Goal: Book appointment/travel/reservation

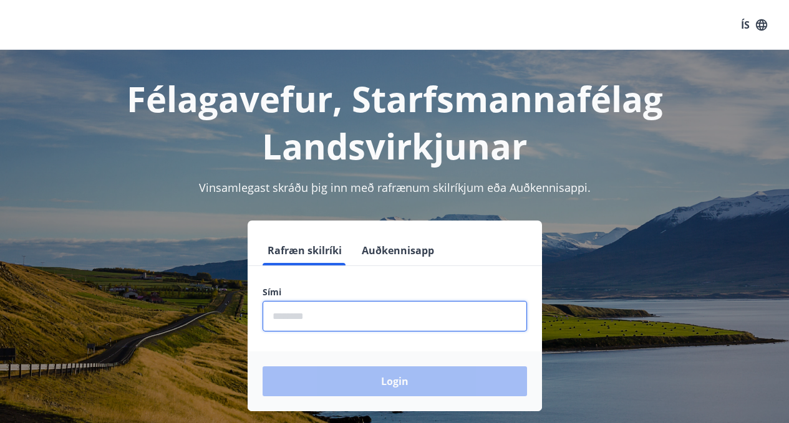
click at [299, 314] on input "phone" at bounding box center [395, 316] width 264 height 31
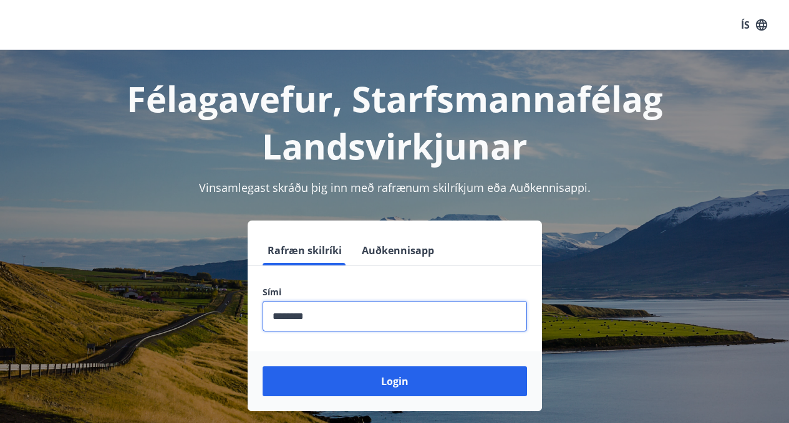
type input "********"
click at [263, 367] on button "Login" at bounding box center [395, 382] width 264 height 30
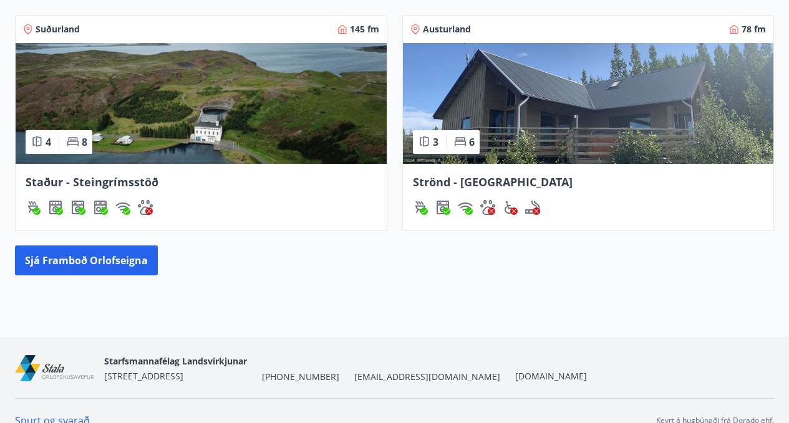
scroll to position [748, 0]
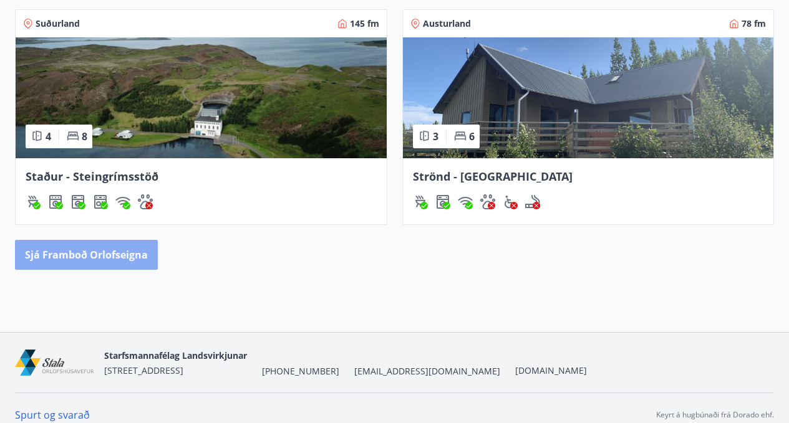
click at [78, 259] on button "Sjá framboð orlofseigna" at bounding box center [86, 255] width 143 height 30
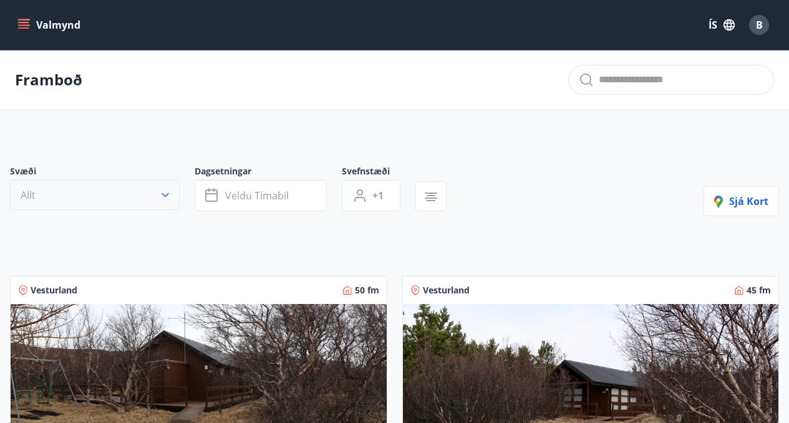
click at [168, 201] on icon "button" at bounding box center [165, 195] width 12 height 12
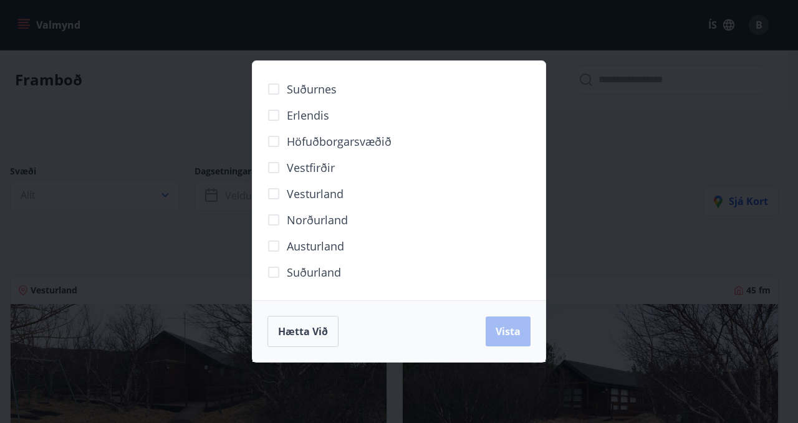
click at [182, 124] on div "Suðurnes Erlendis Höfuðborgarsvæðið [GEOGRAPHIC_DATA] [GEOGRAPHIC_DATA] [GEOGRA…" at bounding box center [399, 211] width 798 height 423
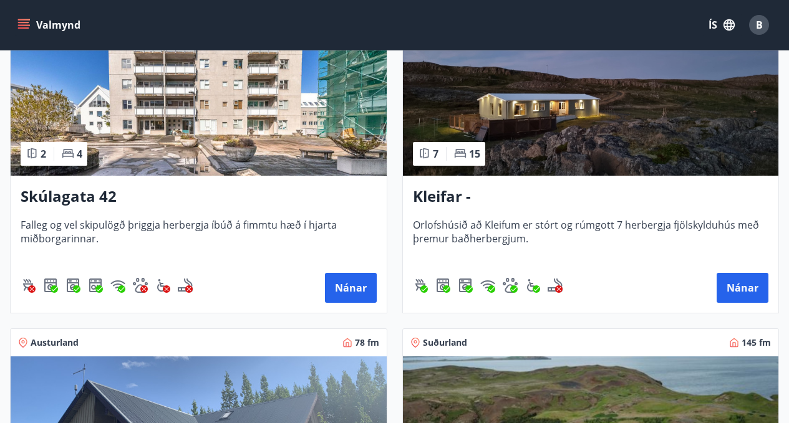
scroll to position [561, 0]
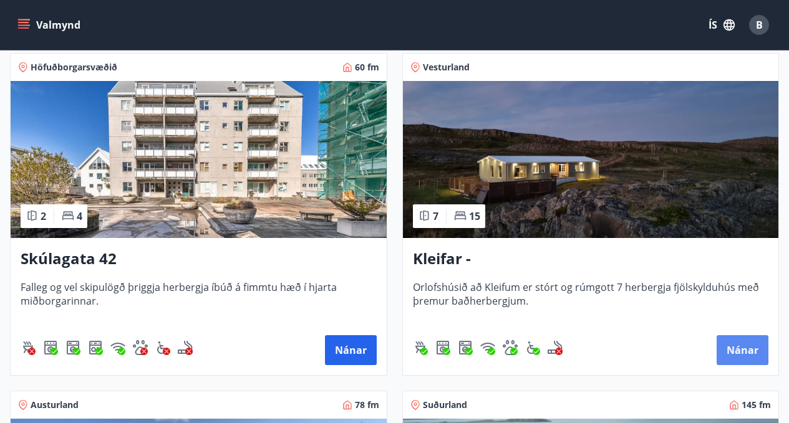
click at [728, 341] on button "Nánar" at bounding box center [743, 351] width 52 height 30
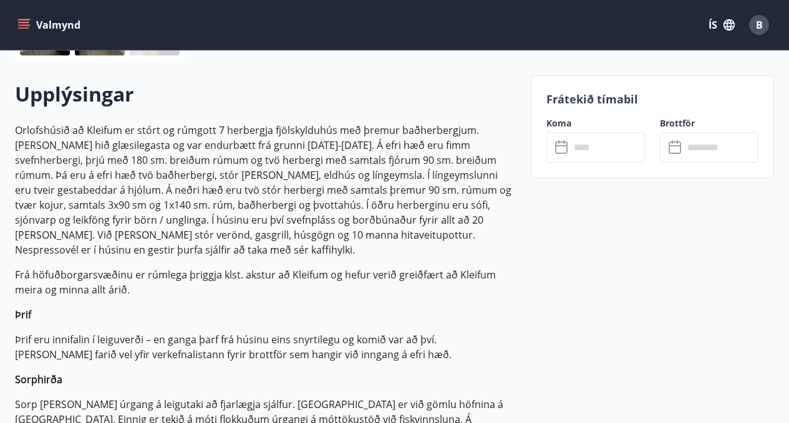
scroll to position [374, 0]
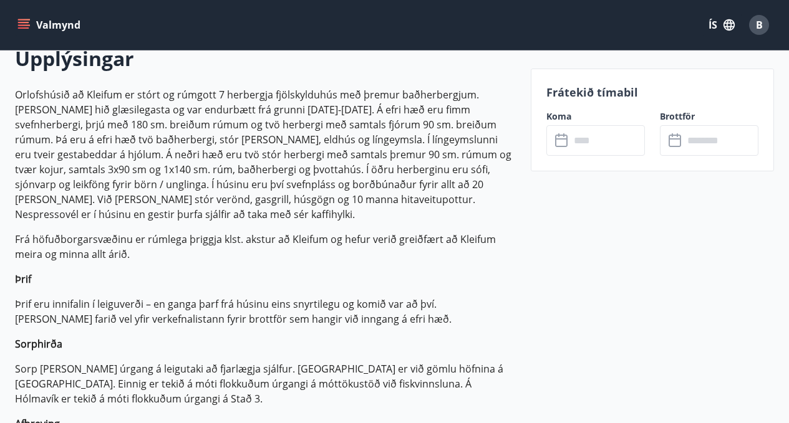
click at [561, 145] on icon at bounding box center [562, 140] width 15 height 15
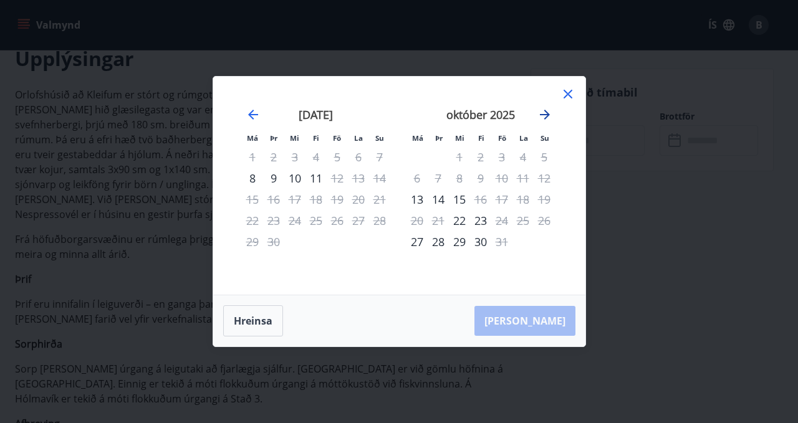
click at [541, 117] on icon "Move forward to switch to the next month." at bounding box center [545, 114] width 15 height 15
click at [547, 117] on icon "Move forward to switch to the next month." at bounding box center [545, 115] width 10 height 10
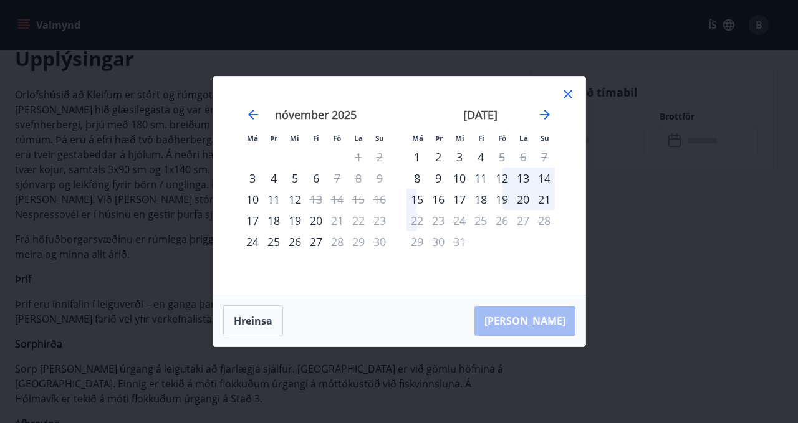
click at [573, 91] on icon at bounding box center [568, 94] width 15 height 15
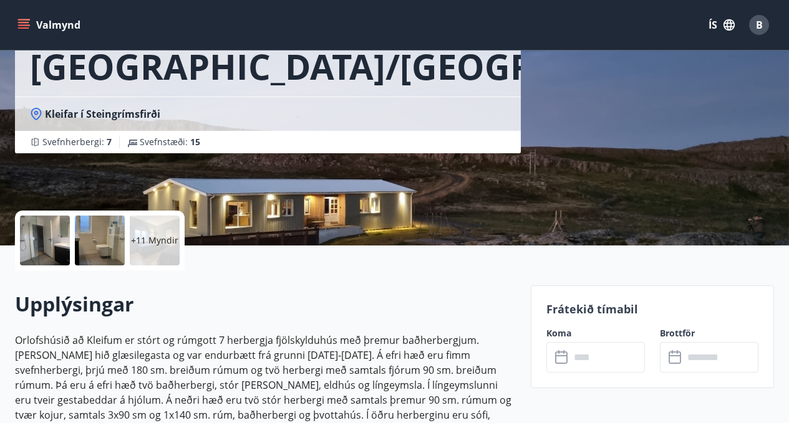
scroll to position [0, 0]
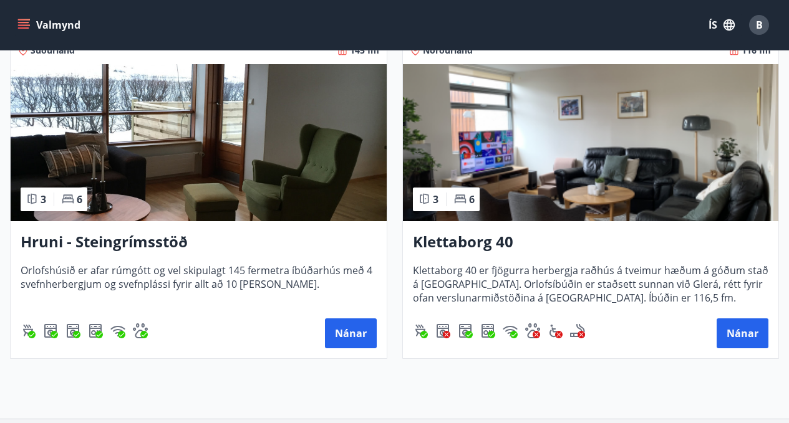
scroll to position [1310, 0]
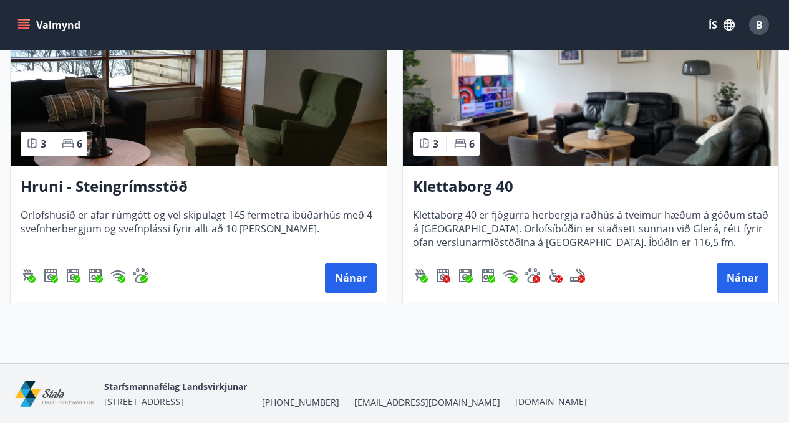
click at [485, 188] on h3 "Klettaborg 40" at bounding box center [591, 187] width 356 height 22
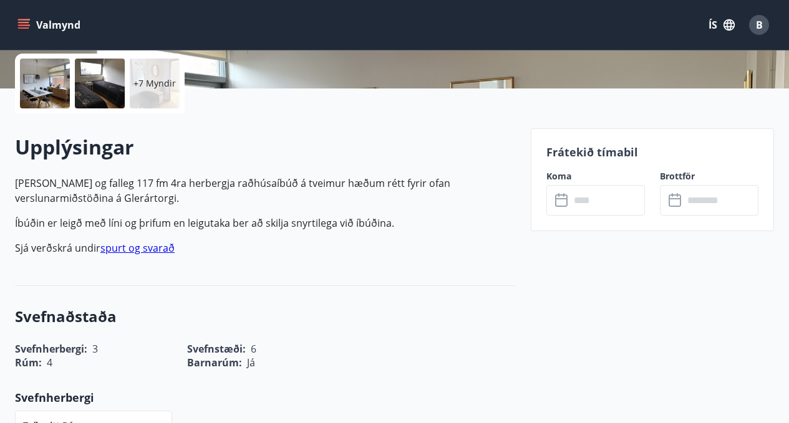
scroll to position [312, 0]
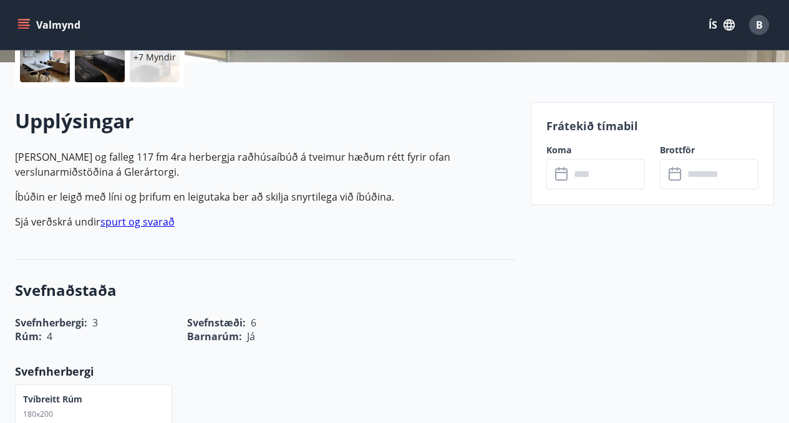
click at [586, 178] on input "text" at bounding box center [607, 174] width 75 height 31
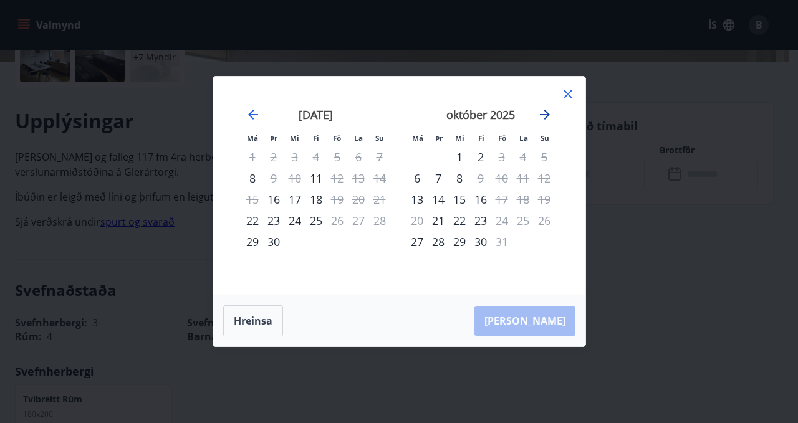
click at [545, 111] on icon "Move forward to switch to the next month." at bounding box center [545, 115] width 10 height 10
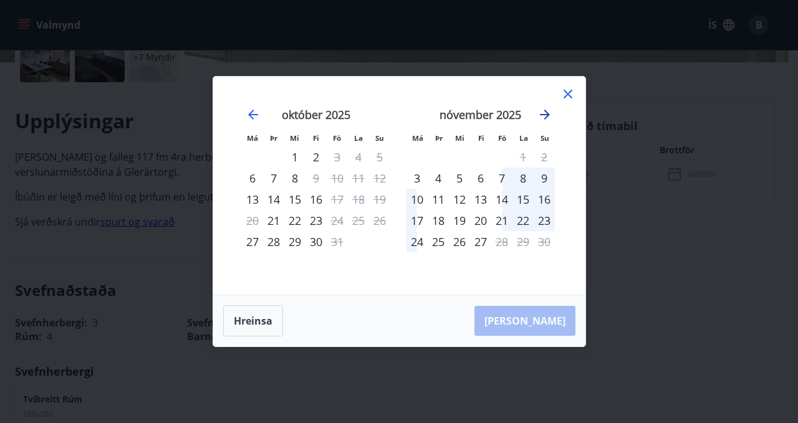
click at [550, 118] on icon "Move forward to switch to the next month." at bounding box center [545, 114] width 15 height 15
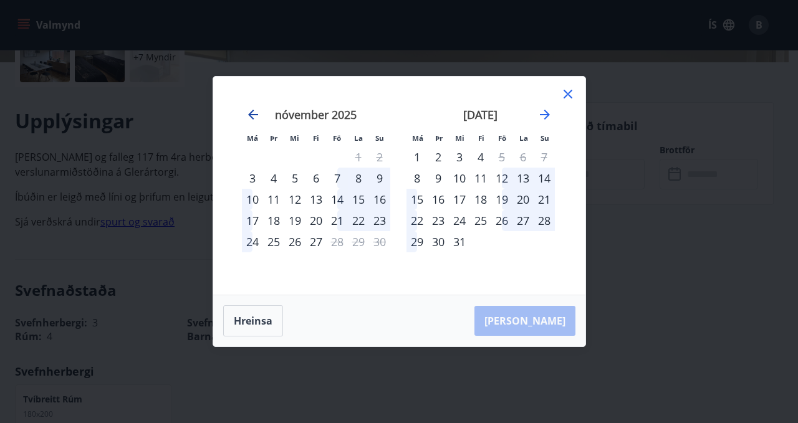
click at [255, 112] on icon "Move backward to switch to the previous month." at bounding box center [253, 114] width 15 height 15
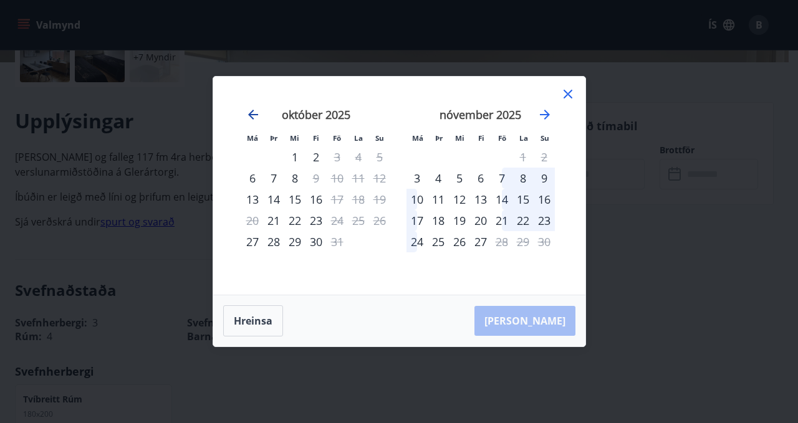
click at [255, 112] on icon "Move backward to switch to the previous month." at bounding box center [253, 114] width 15 height 15
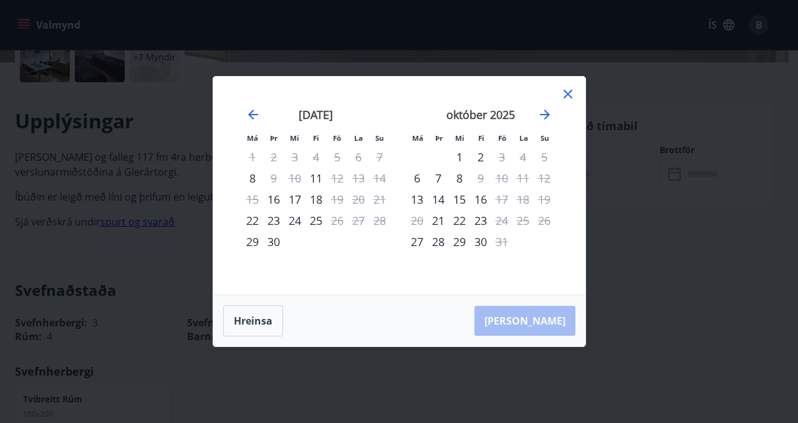
click at [566, 90] on icon at bounding box center [568, 94] width 15 height 15
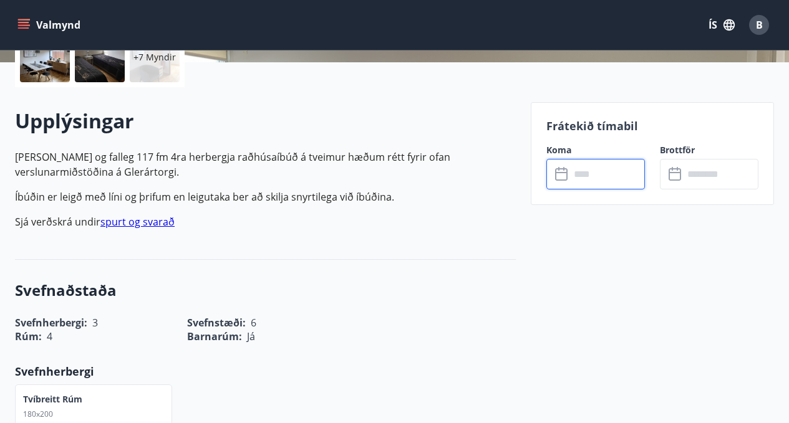
scroll to position [249, 0]
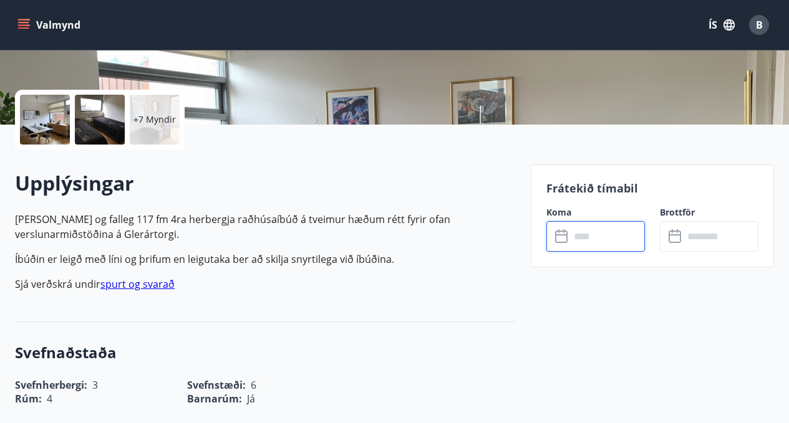
click at [586, 239] on input "text" at bounding box center [607, 236] width 75 height 31
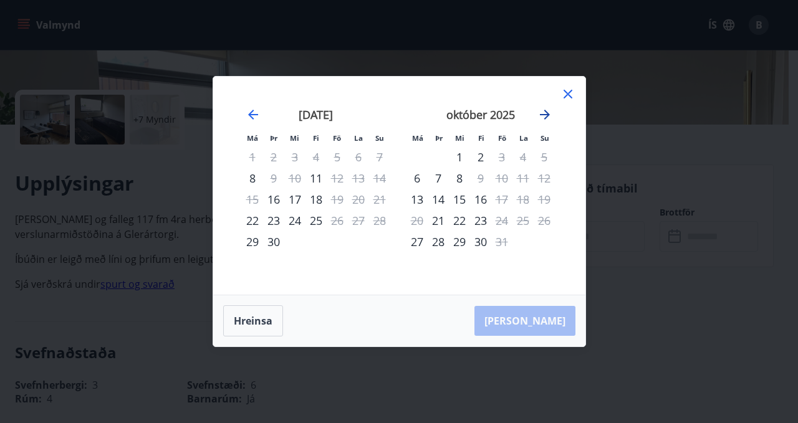
click at [543, 116] on icon "Move forward to switch to the next month." at bounding box center [545, 114] width 15 height 15
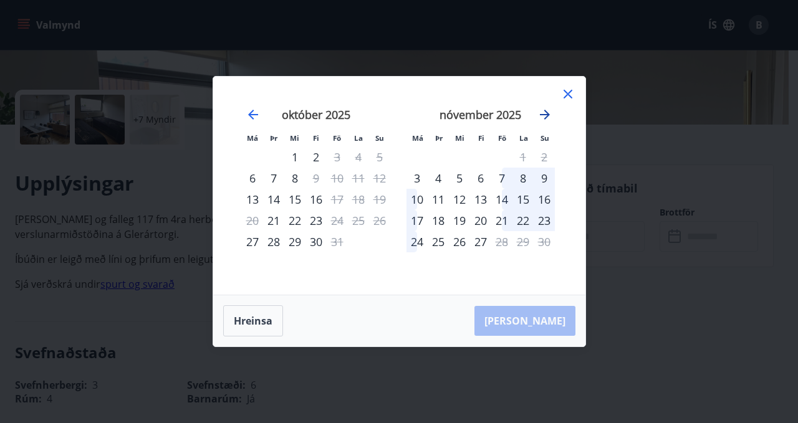
click at [543, 116] on icon "Move forward to switch to the next month." at bounding box center [545, 114] width 15 height 15
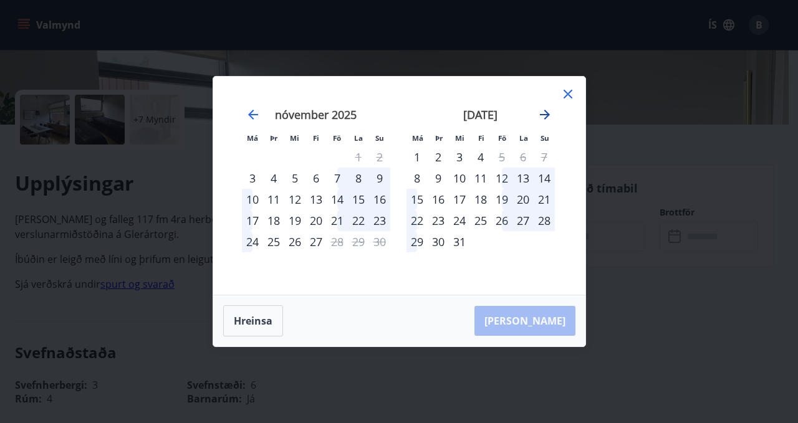
click at [543, 116] on icon "Move forward to switch to the next month." at bounding box center [545, 114] width 15 height 15
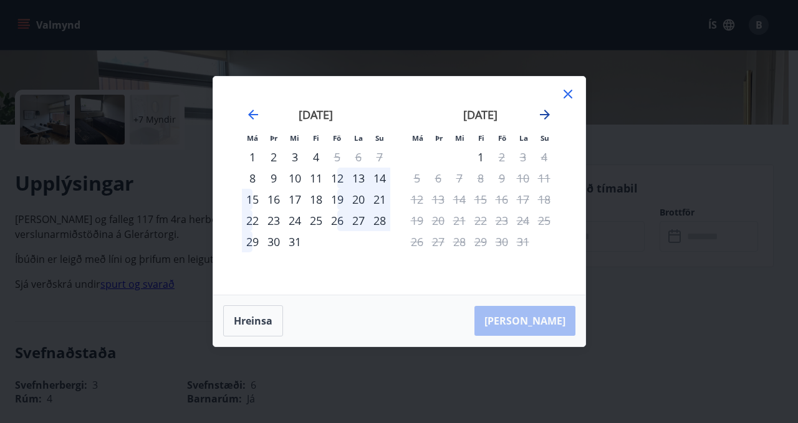
click at [543, 116] on icon "Move forward to switch to the next month." at bounding box center [545, 114] width 15 height 15
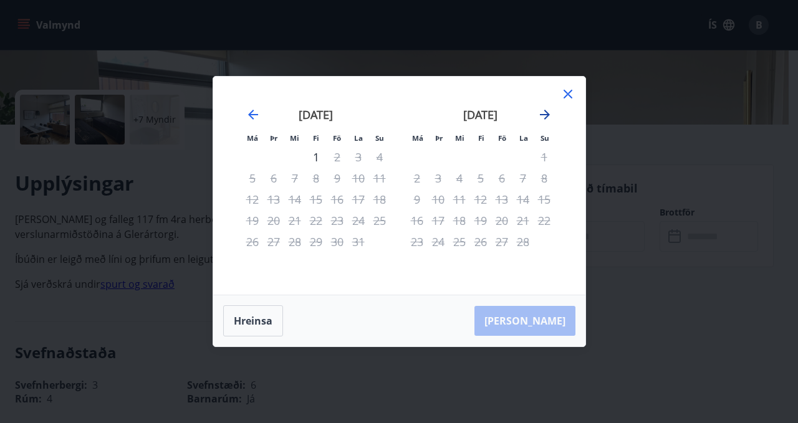
click at [543, 116] on icon "Move forward to switch to the next month." at bounding box center [545, 114] width 15 height 15
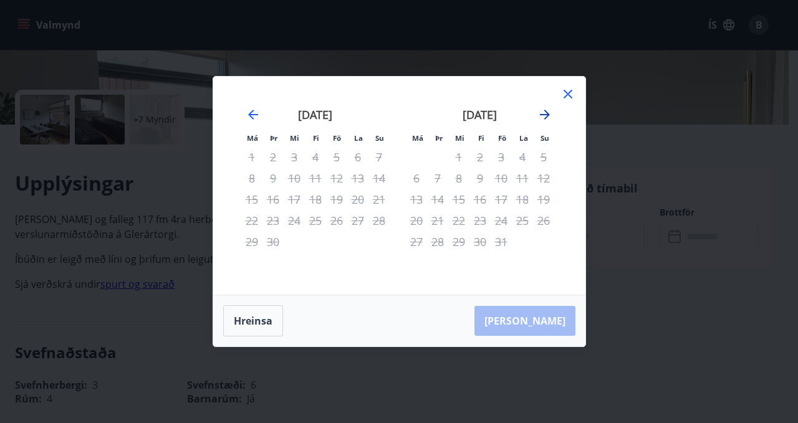
click at [543, 116] on icon "Move forward to switch to the next month." at bounding box center [545, 114] width 15 height 15
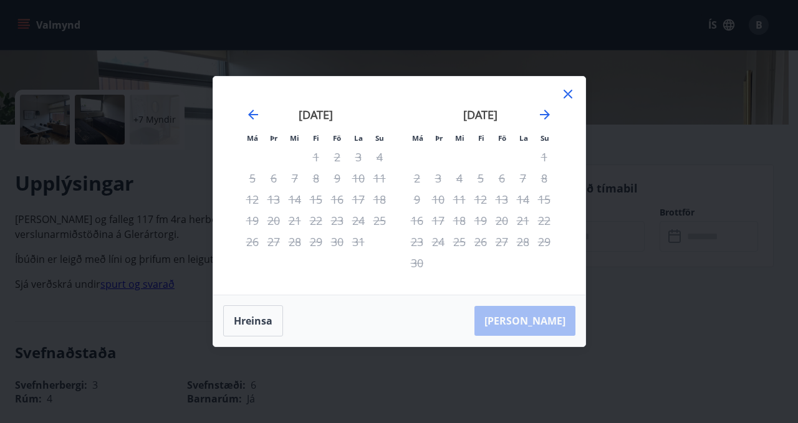
click at [566, 91] on icon at bounding box center [568, 94] width 15 height 15
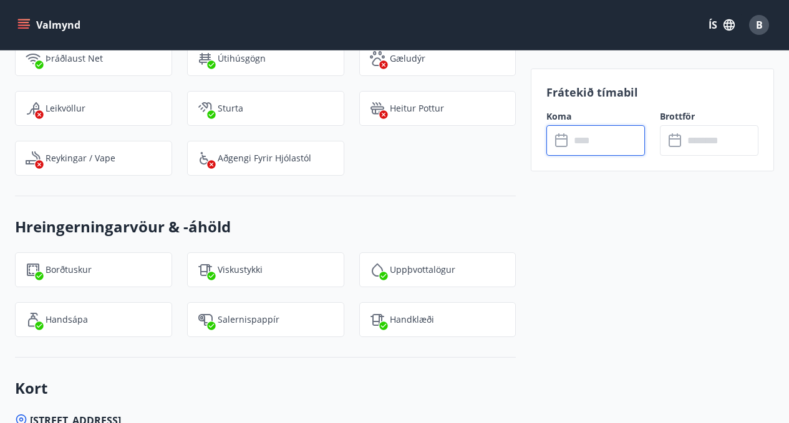
scroll to position [1478, 0]
